Goal: Task Accomplishment & Management: Use online tool/utility

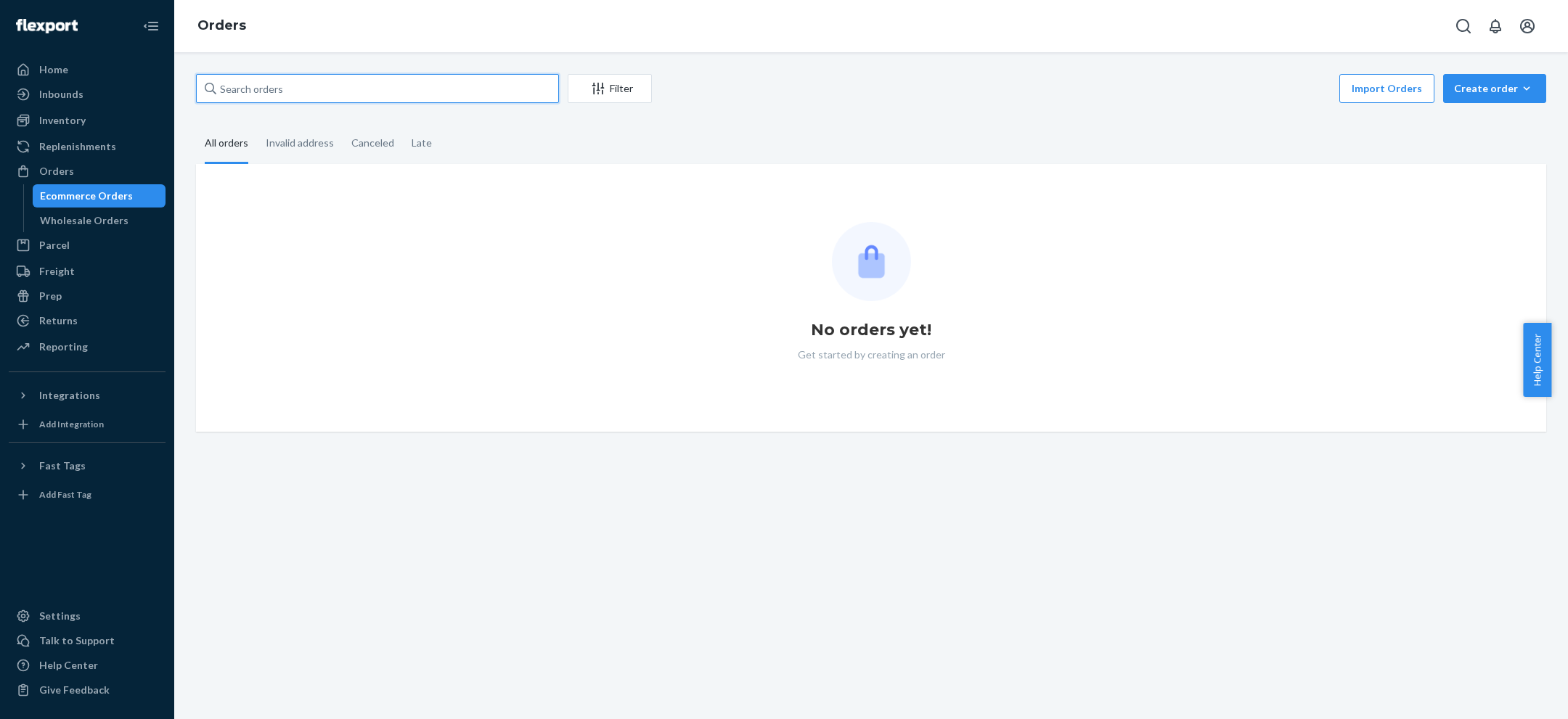
click at [495, 92] on input "text" at bounding box center [377, 88] width 363 height 29
paste input "3160109"
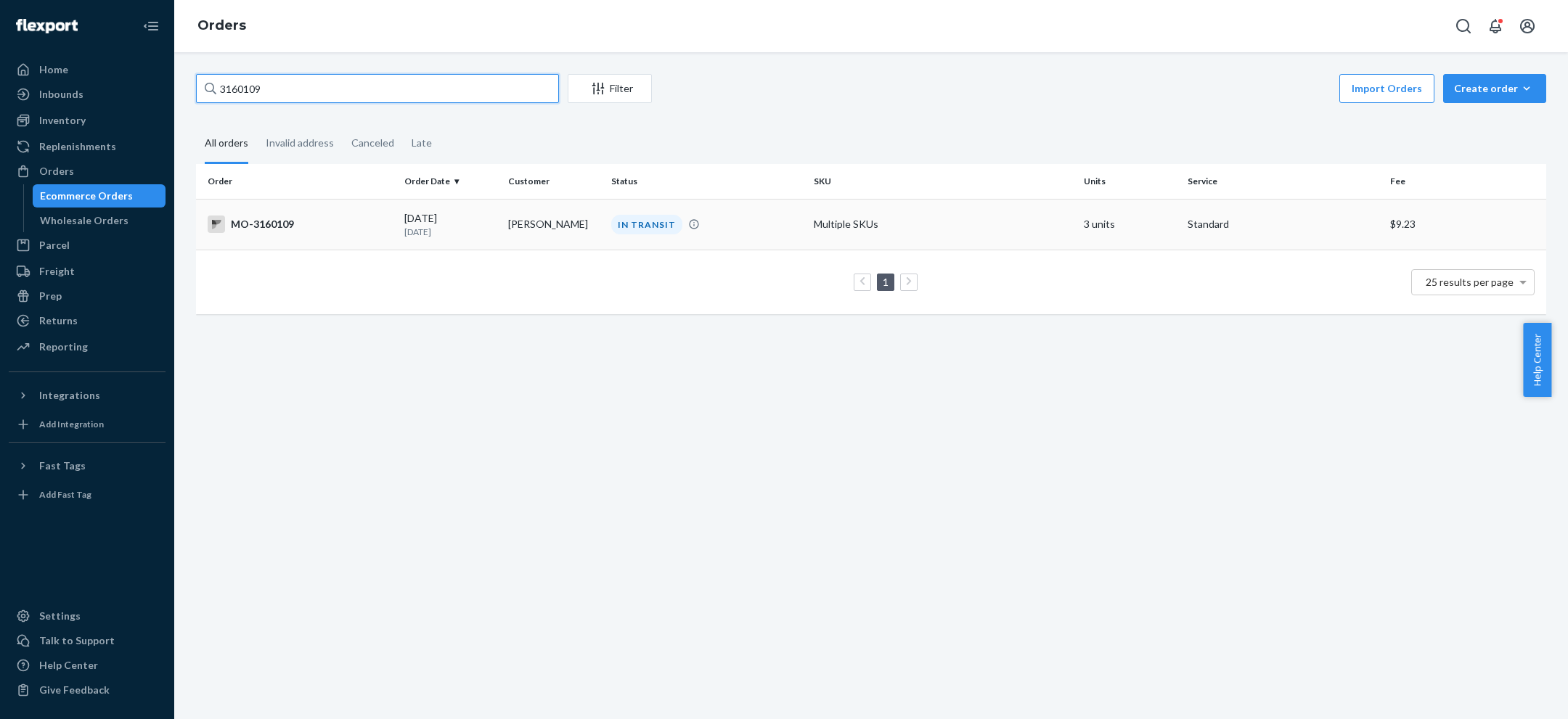
type input "3160109"
click at [513, 223] on td "[PERSON_NAME]" at bounding box center [554, 224] width 104 height 51
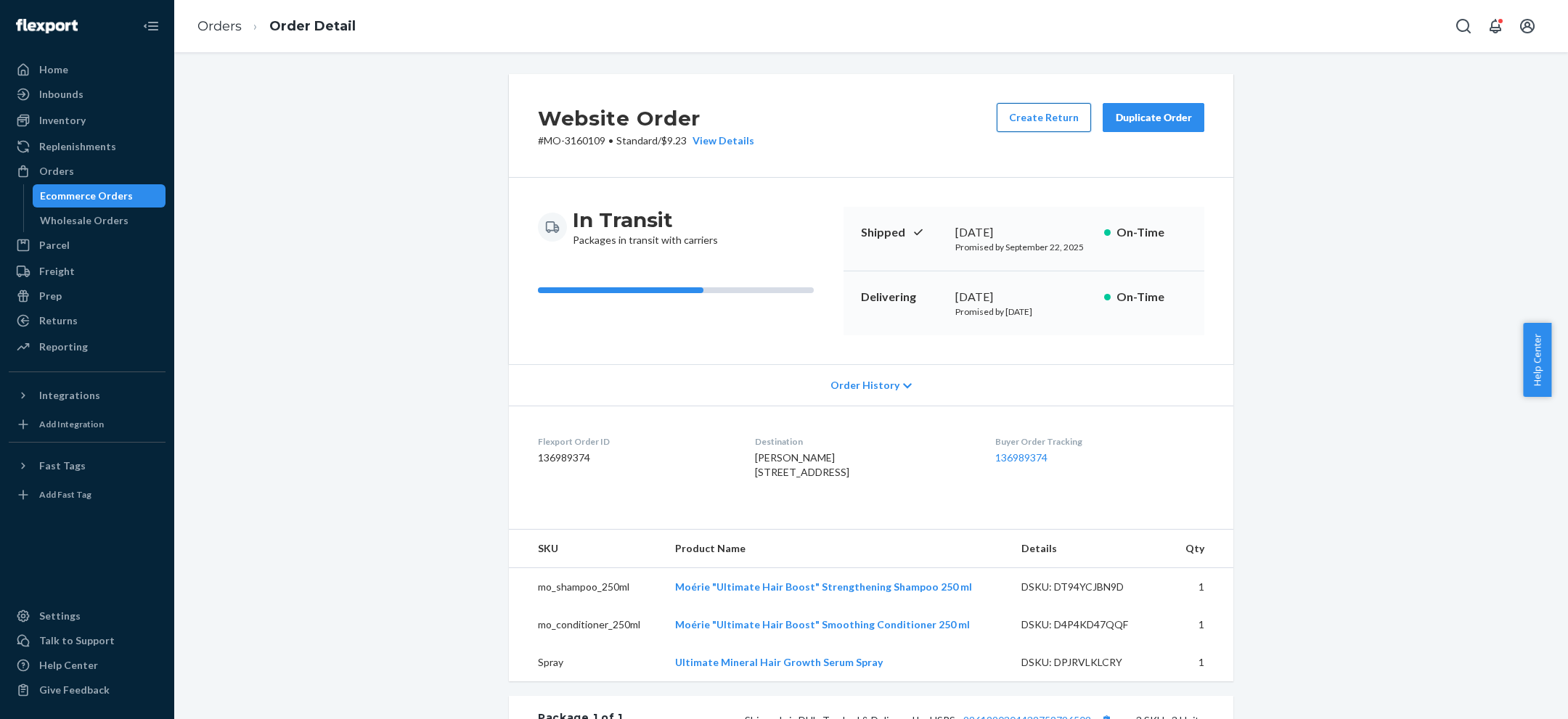
click at [1057, 115] on button "Create Return" at bounding box center [1043, 117] width 94 height 29
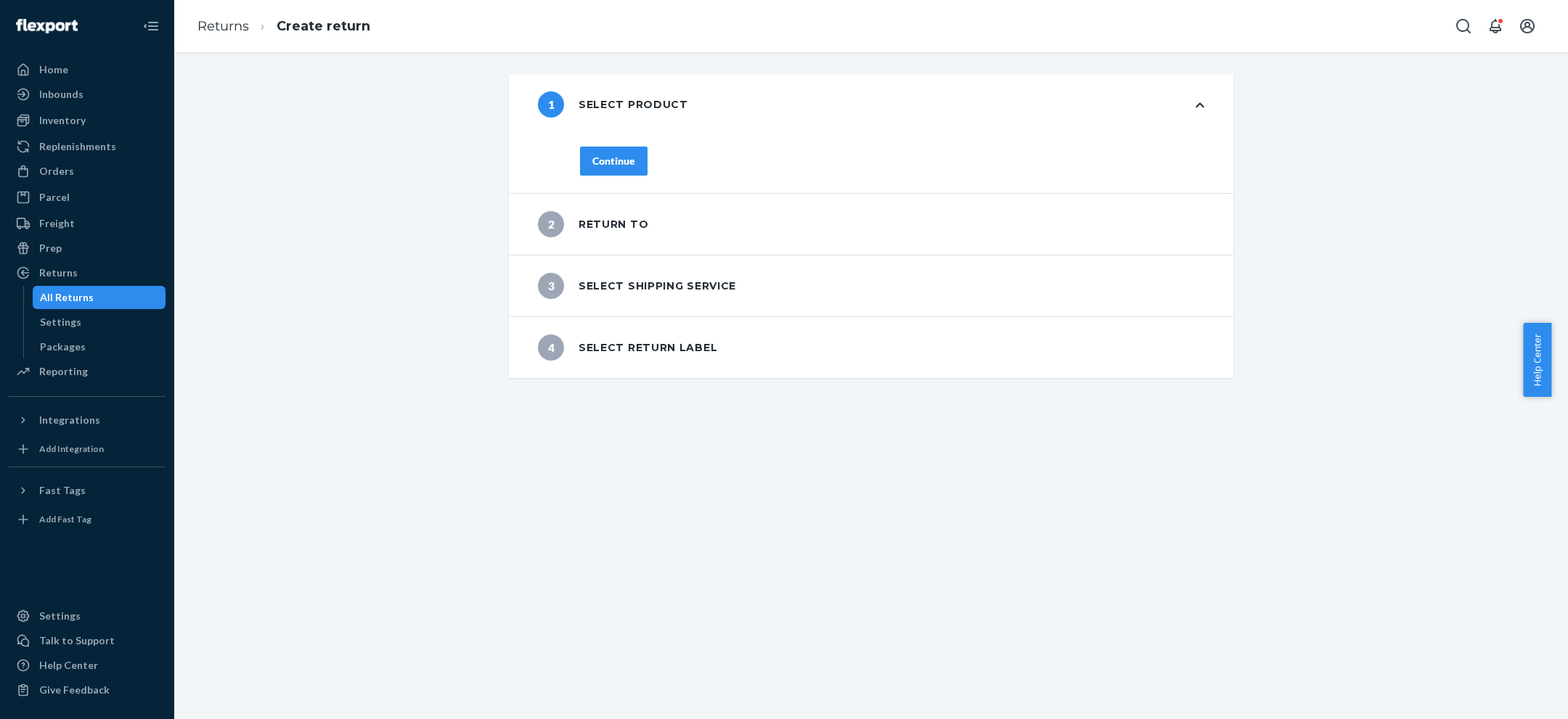
click at [604, 166] on div "Continue" at bounding box center [613, 161] width 43 height 15
click at [603, 162] on div "Continue" at bounding box center [613, 161] width 43 height 15
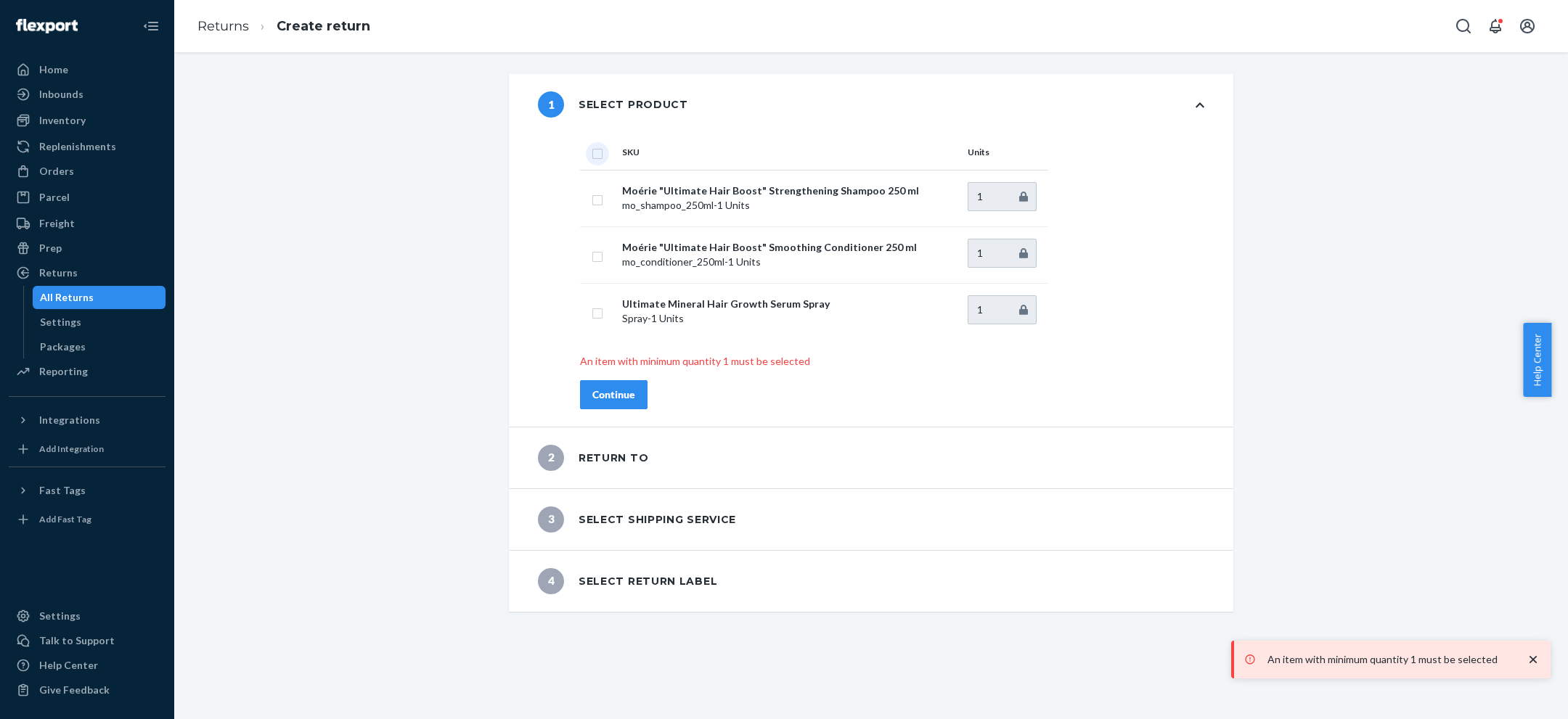
click at [594, 146] on input "checkbox" at bounding box center [596, 151] width 11 height 15
checkbox input "true"
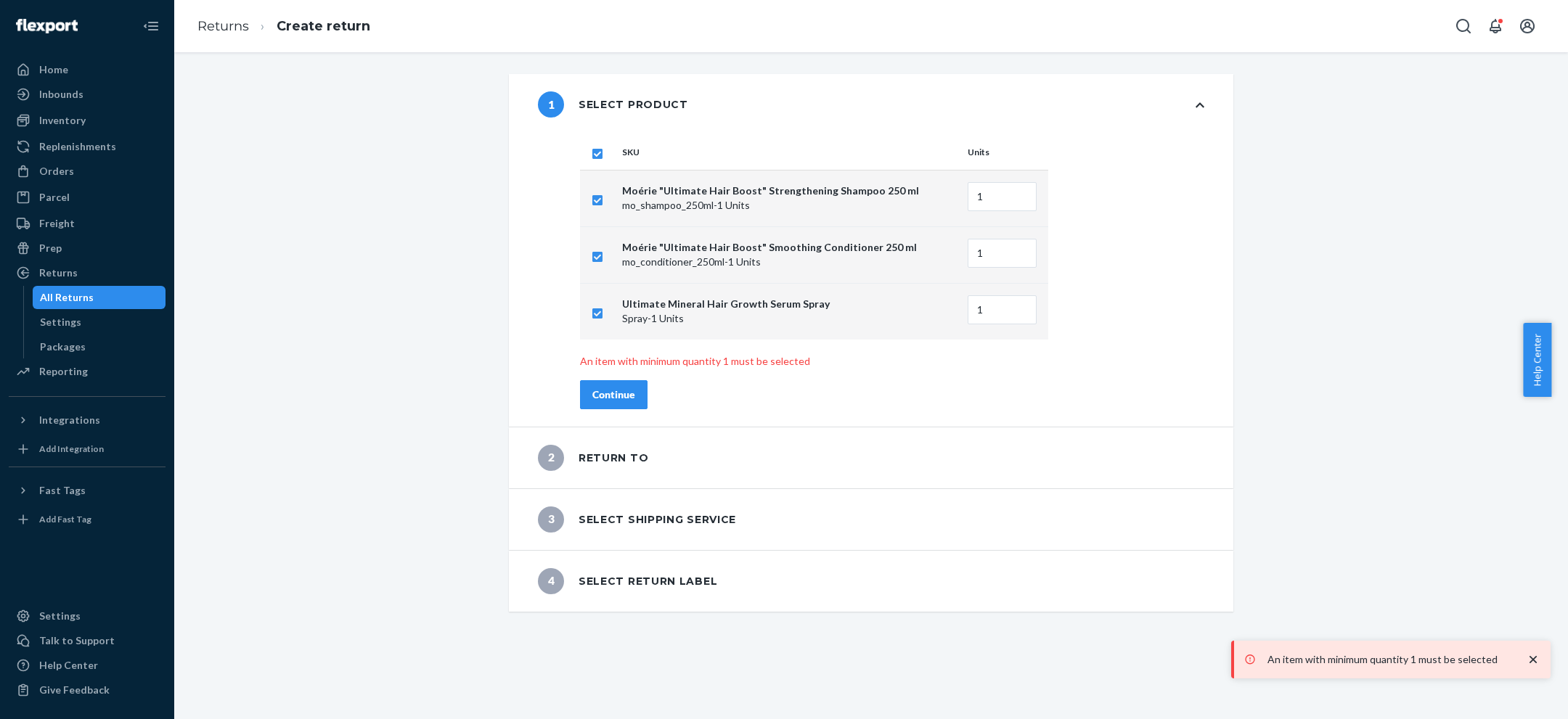
click at [619, 394] on div "Continue" at bounding box center [613, 394] width 43 height 15
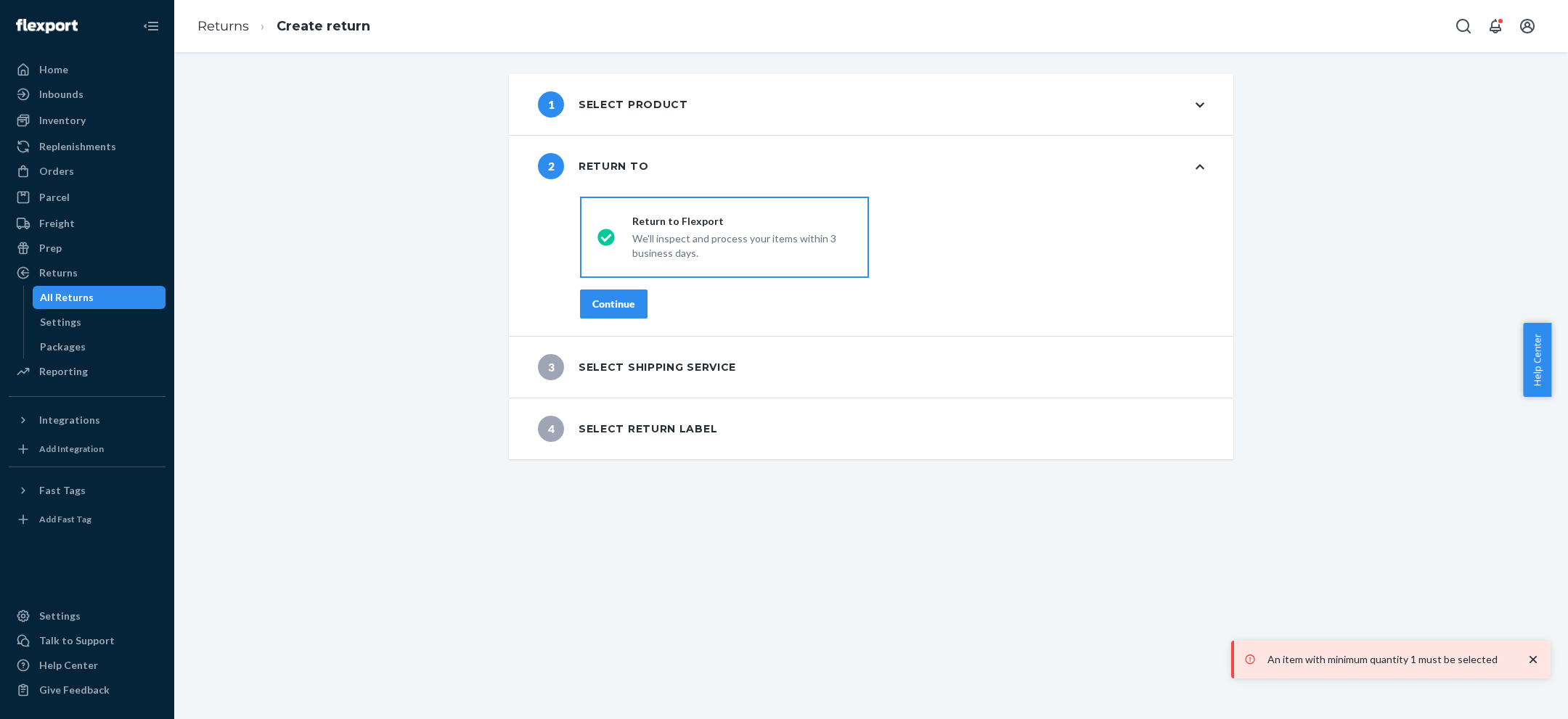
click at [608, 305] on div "Continue" at bounding box center [613, 304] width 43 height 15
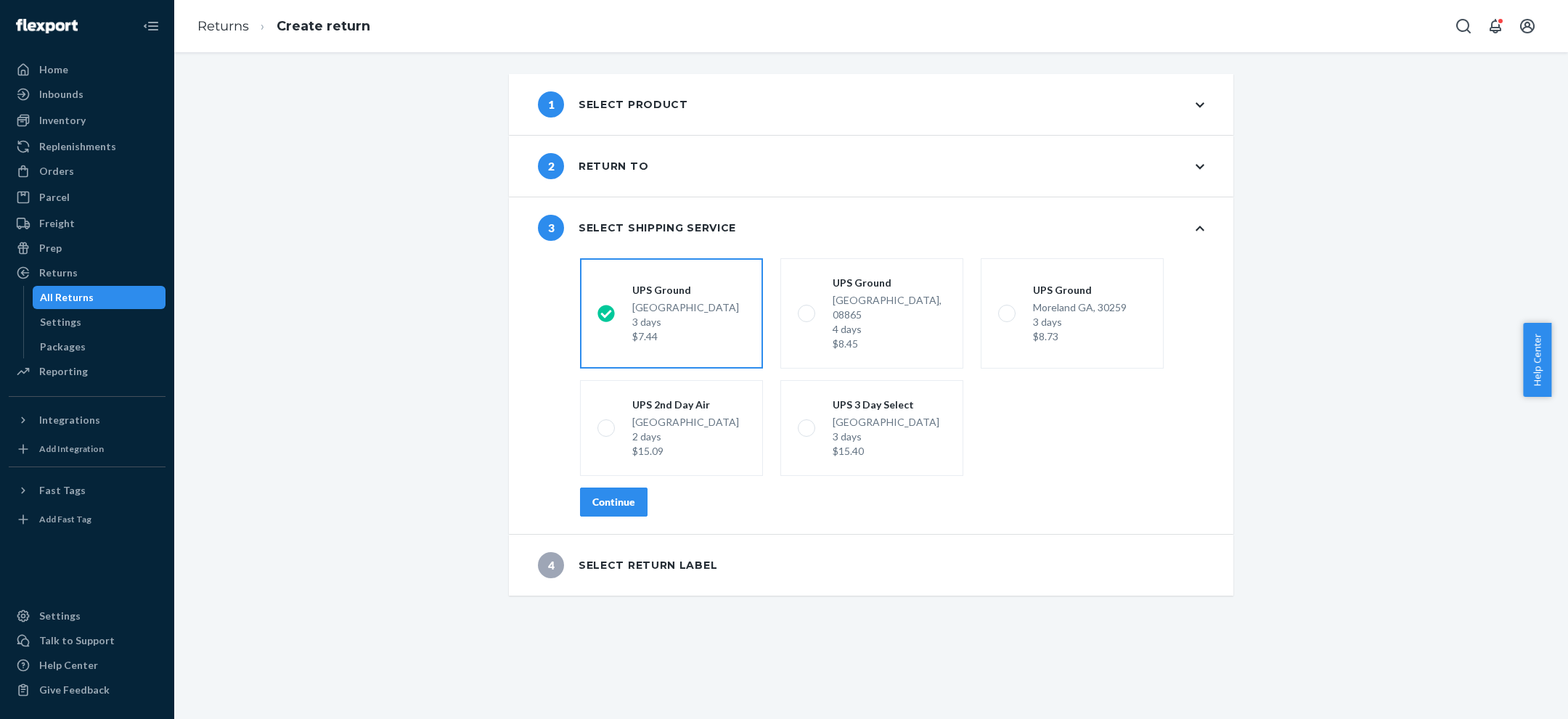
click at [611, 494] on div "Continue" at bounding box center [613, 501] width 43 height 15
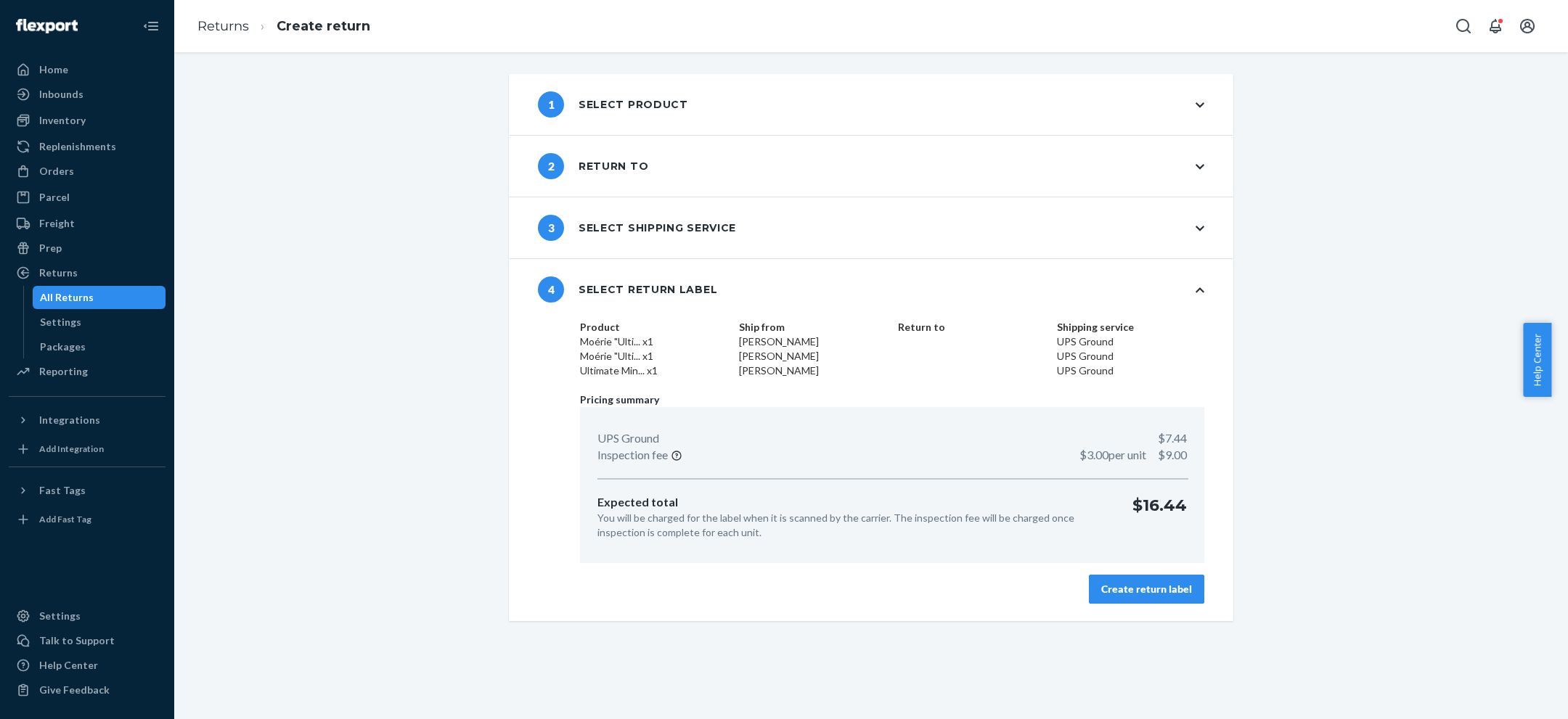
click at [1172, 589] on div "Create return label" at bounding box center [1145, 589] width 90 height 15
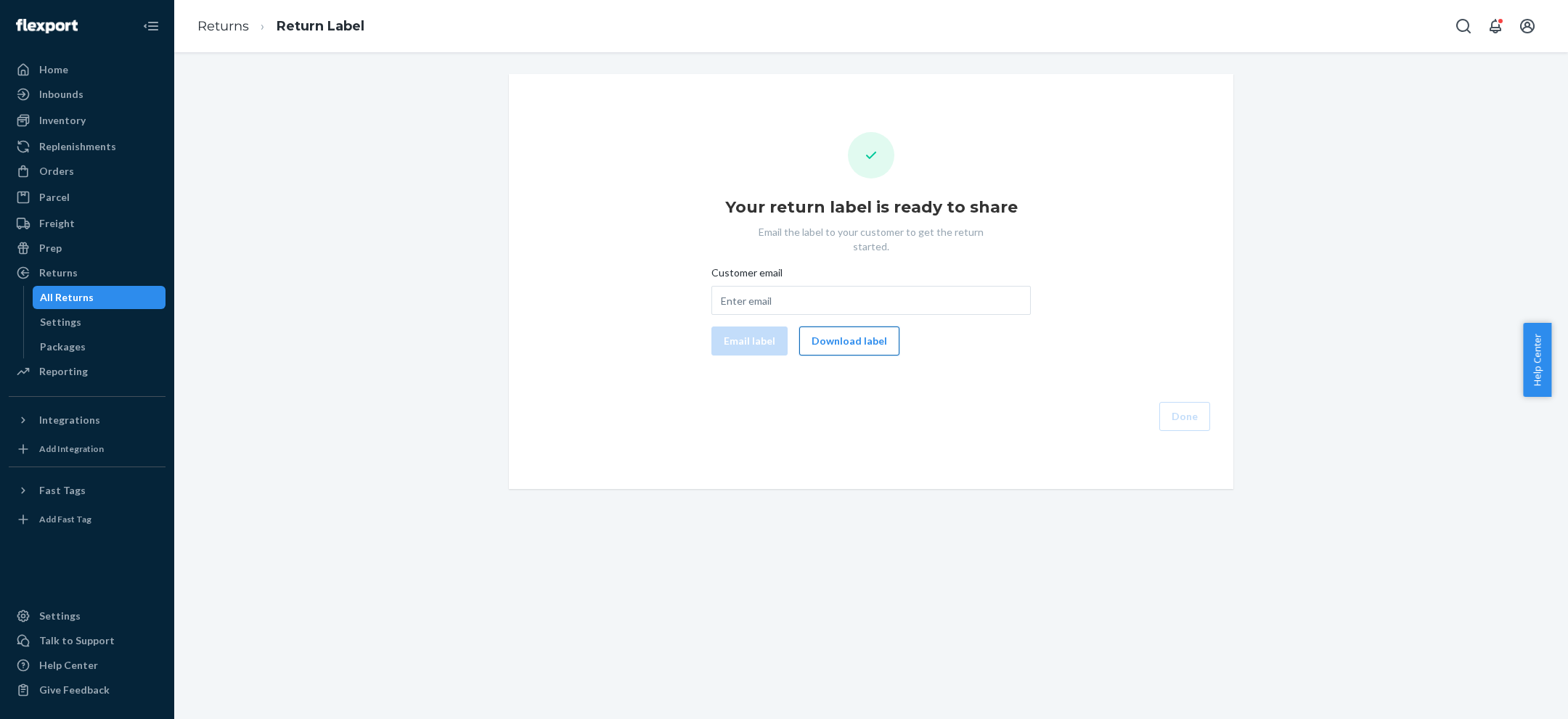
click at [862, 327] on button "Download label" at bounding box center [849, 341] width 100 height 29
